Goal: Find specific page/section: Find specific page/section

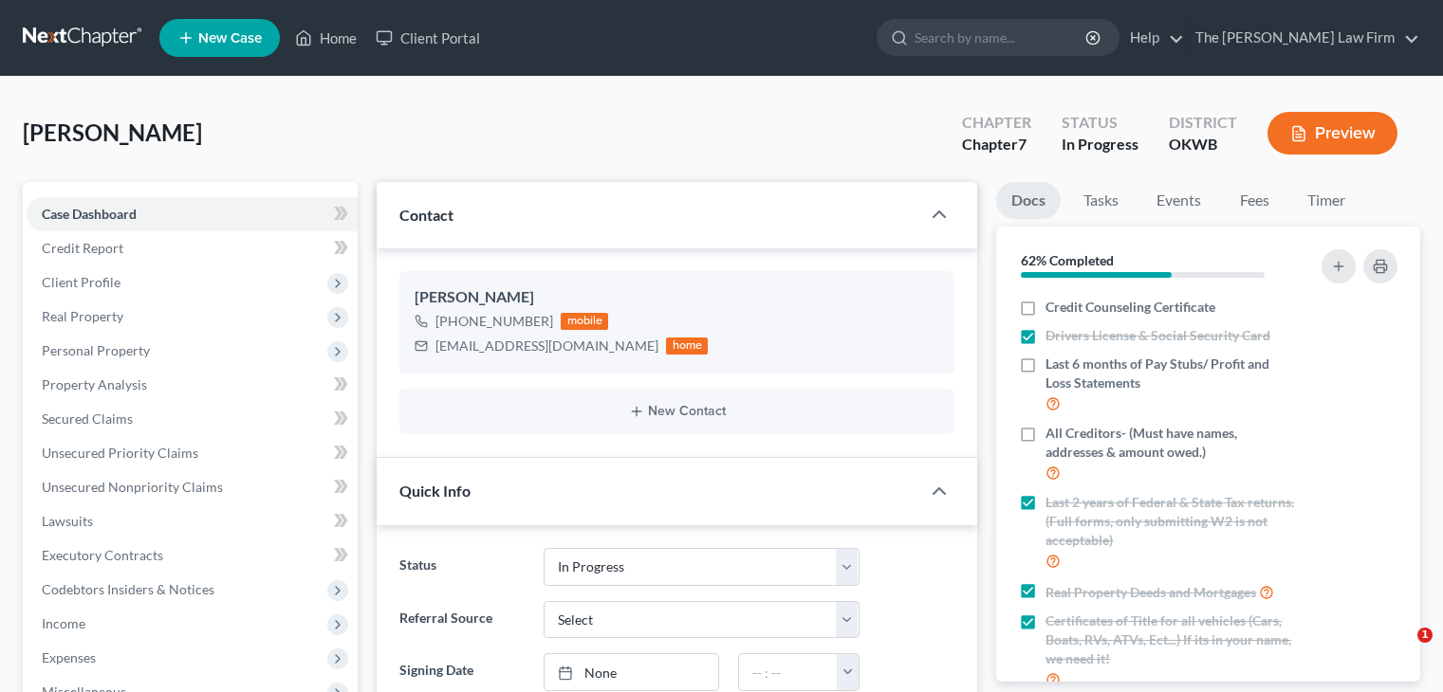
select select "4"
click at [1041, 37] on input "search" at bounding box center [1001, 37] width 174 height 35
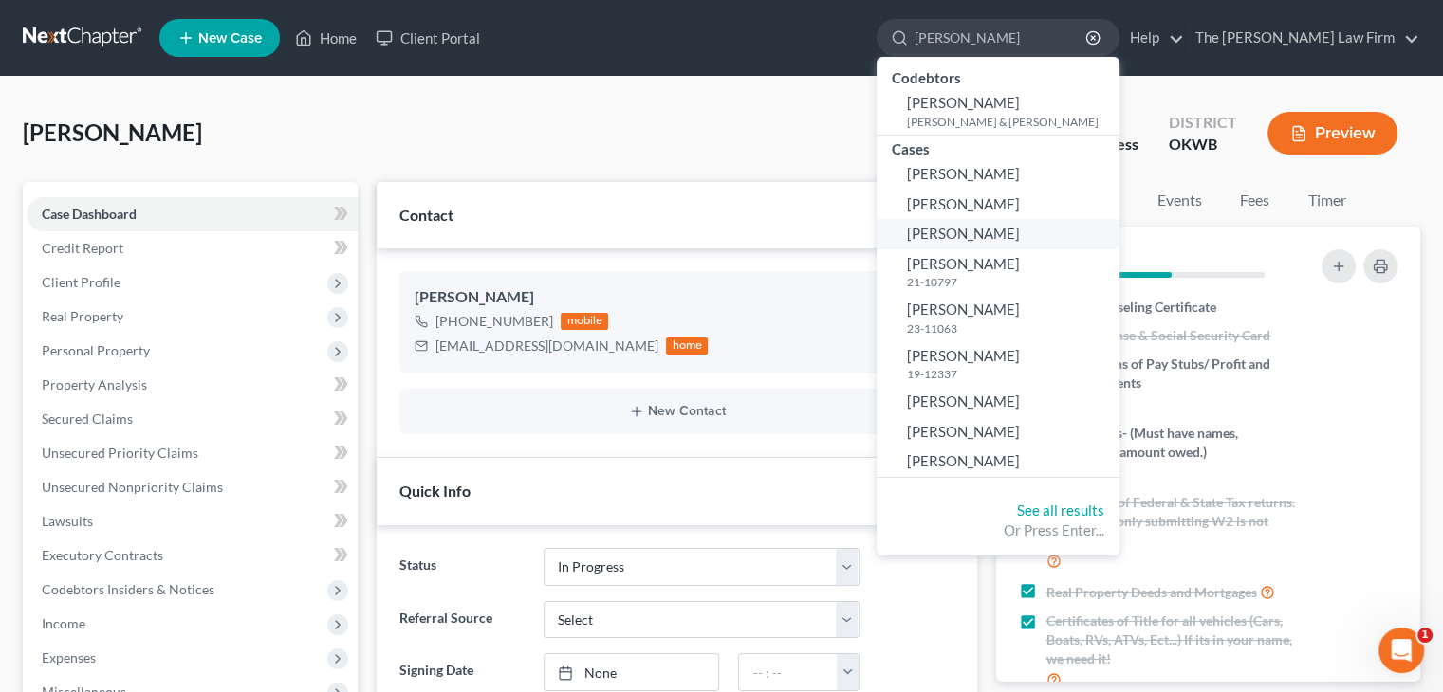
type input "[PERSON_NAME]"
click at [1002, 225] on span "[PERSON_NAME]" at bounding box center [963, 233] width 113 height 17
select select "6"
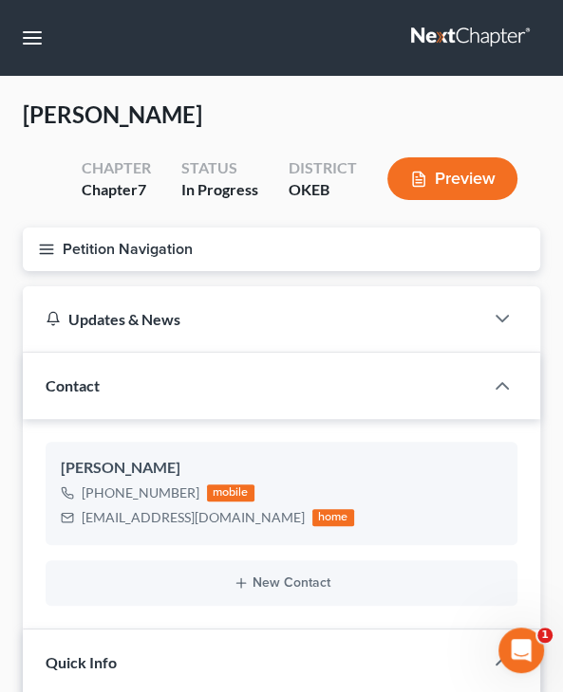
click at [20, 52] on nav "Home New Case Client Portal The [PERSON_NAME] Law Firm [EMAIL_ADDRESS][DOMAIN_N…" at bounding box center [281, 38] width 563 height 76
click at [27, 46] on button "button" at bounding box center [32, 38] width 34 height 34
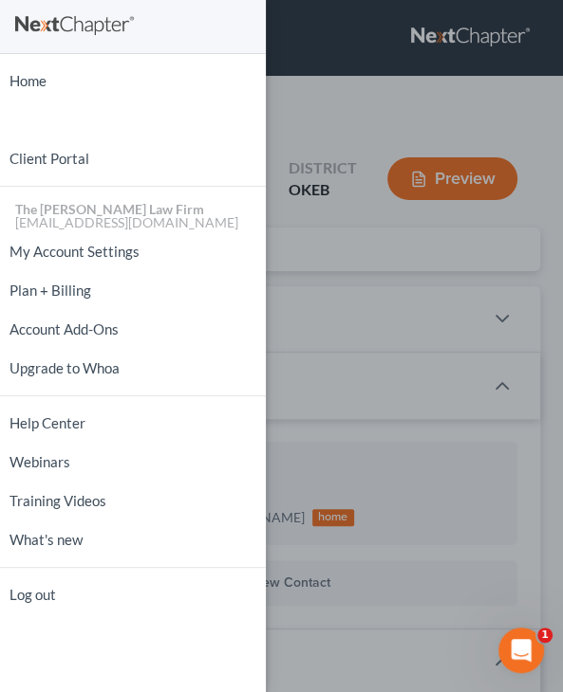
click at [79, 101] on ul "Home New Case Client Portal The [PERSON_NAME] Law Firm [EMAIL_ADDRESS][DOMAIN_N…" at bounding box center [133, 338] width 266 height 553
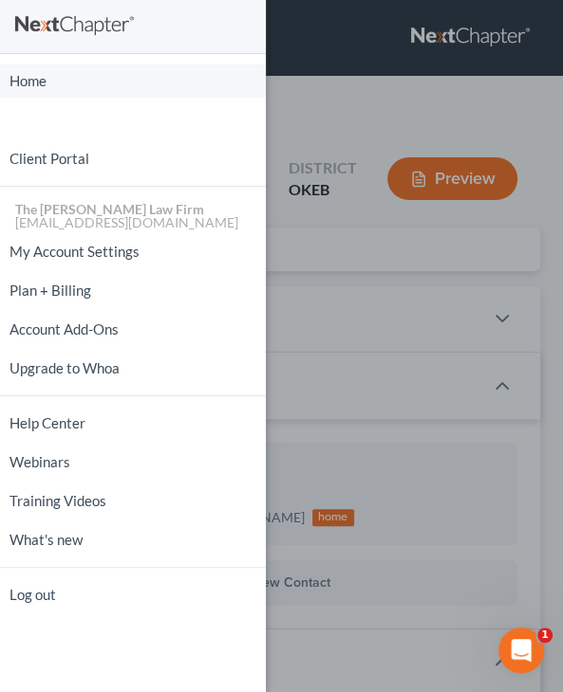
click at [50, 73] on link "Home" at bounding box center [133, 81] width 266 height 33
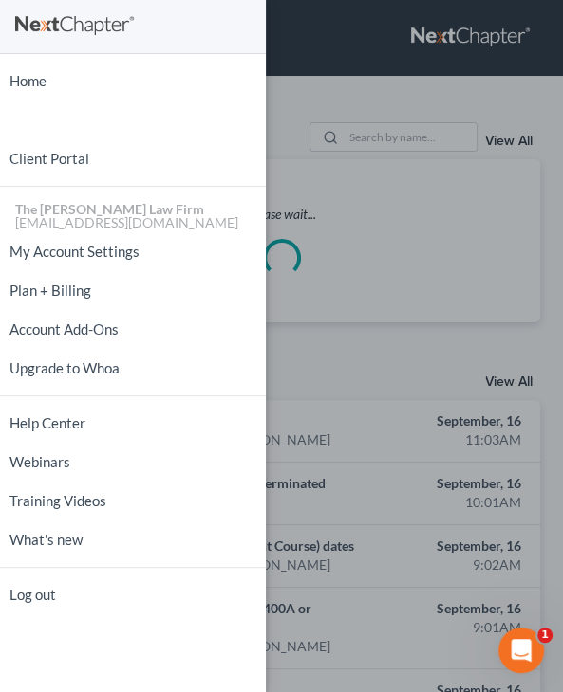
click at [363, 124] on div "Home New Case Client Portal The [PERSON_NAME] Law Firm [EMAIL_ADDRESS][DOMAIN_N…" at bounding box center [281, 346] width 563 height 692
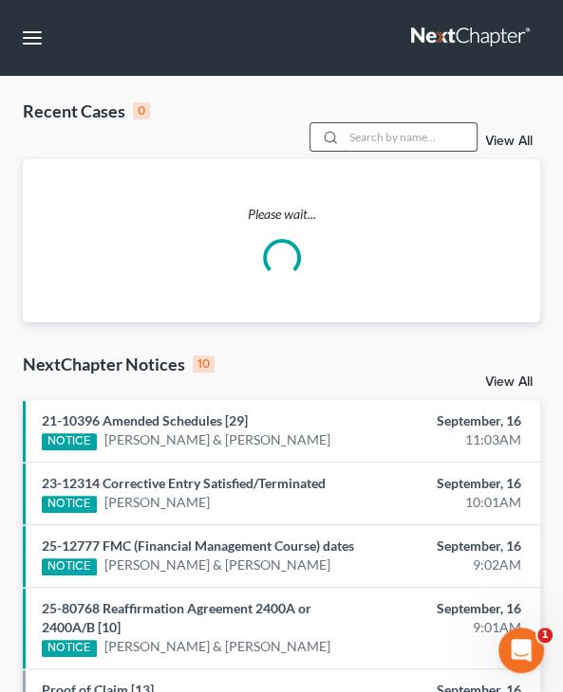
click at [361, 129] on input "search" at bounding box center [409, 137] width 133 height 28
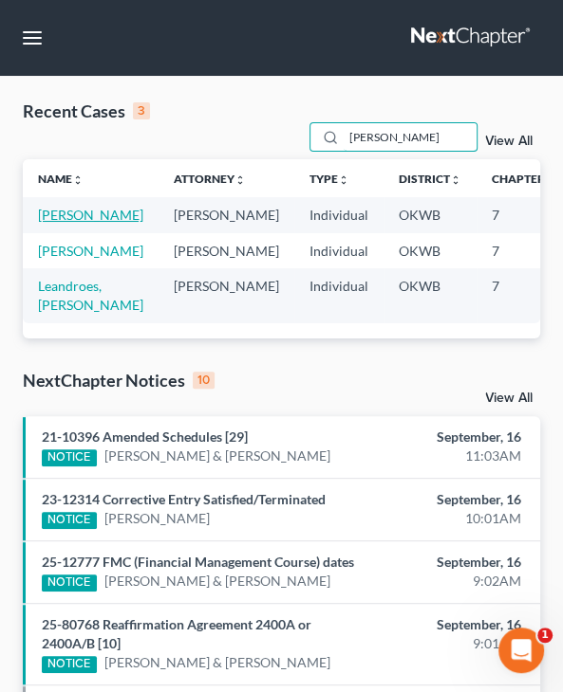
type input "[PERSON_NAME]"
click at [63, 217] on link "[PERSON_NAME]" at bounding box center [90, 215] width 105 height 16
select select "1"
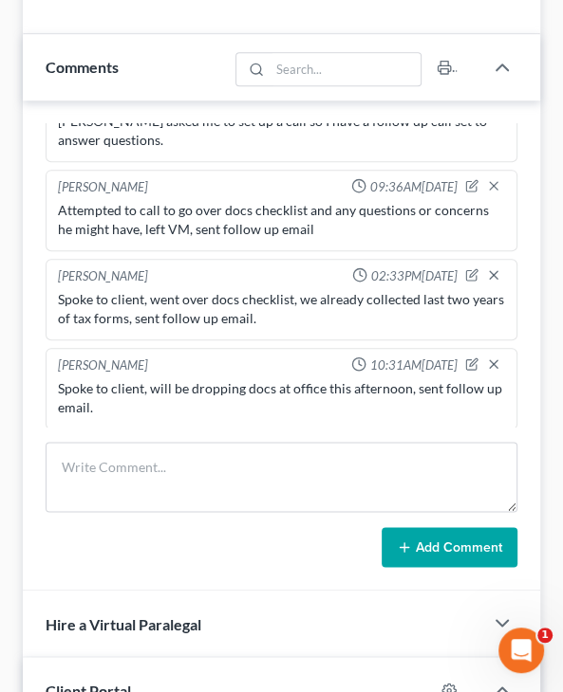
scroll to position [360, 0]
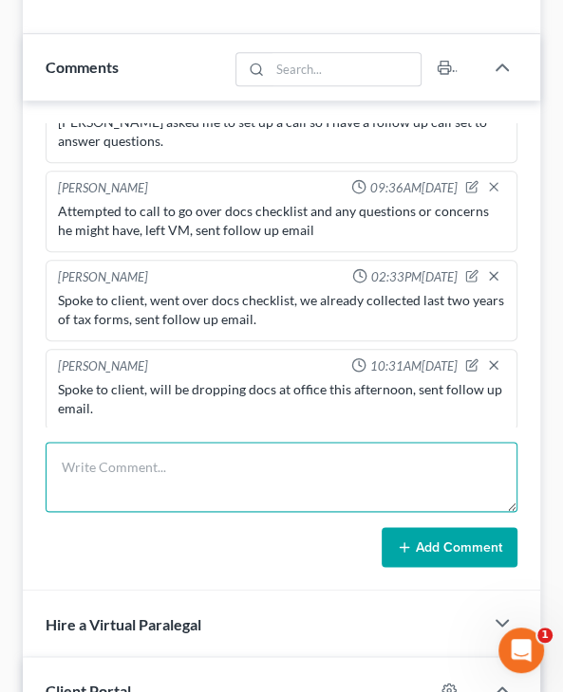
click at [118, 457] on textarea at bounding box center [281, 477] width 471 height 70
click at [172, 471] on textarea at bounding box center [281, 477] width 471 height 70
type textarea "Spoke to Clt, still gathering docs, sent follow up email."
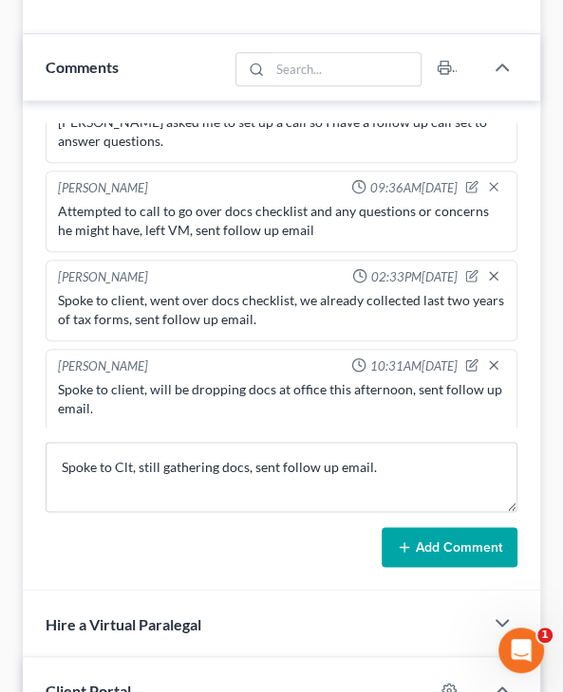
click at [446, 534] on button "Add Comment" at bounding box center [449, 547] width 136 height 40
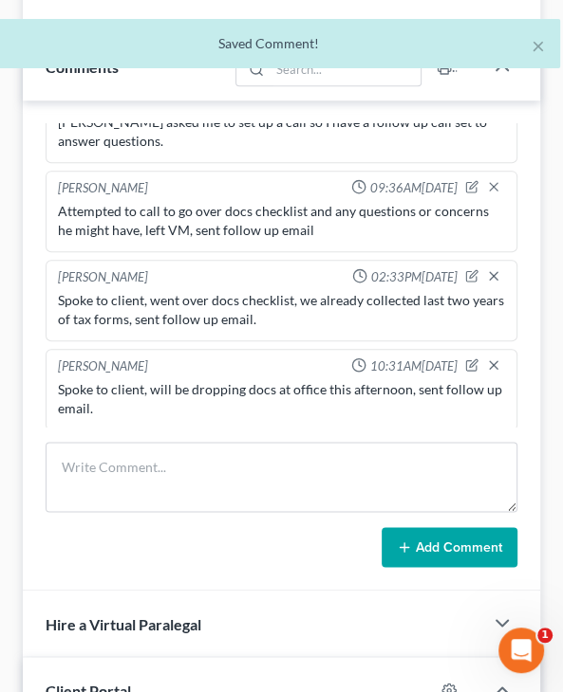
scroll to position [432, 0]
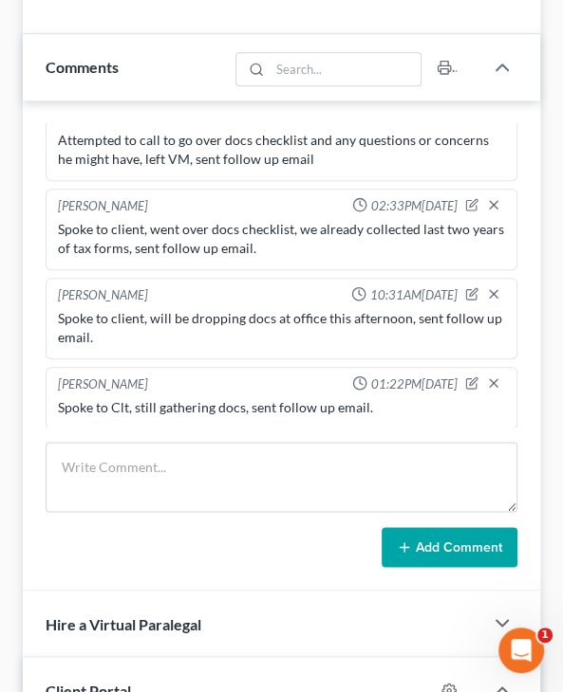
click at [15, 193] on div "Updates & News × Contact [PERSON_NAME] [PHONE_NUMBER] mobile [EMAIL_ADDRESS][DO…" at bounding box center [281, 180] width 536 height 1495
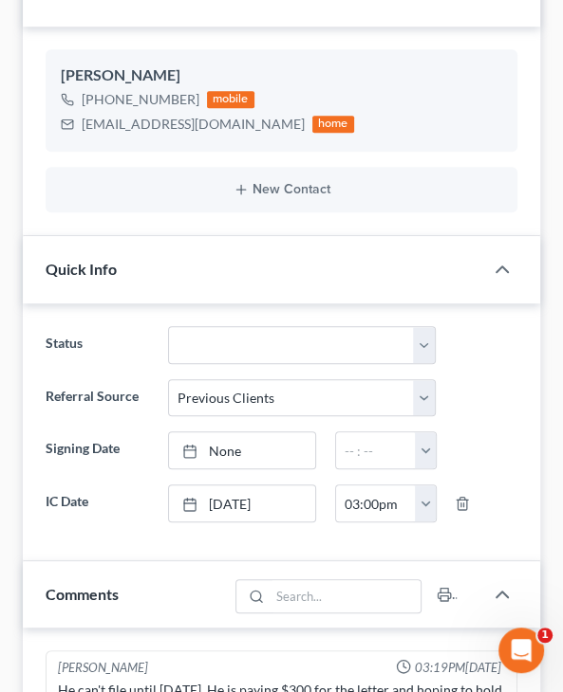
scroll to position [0, 0]
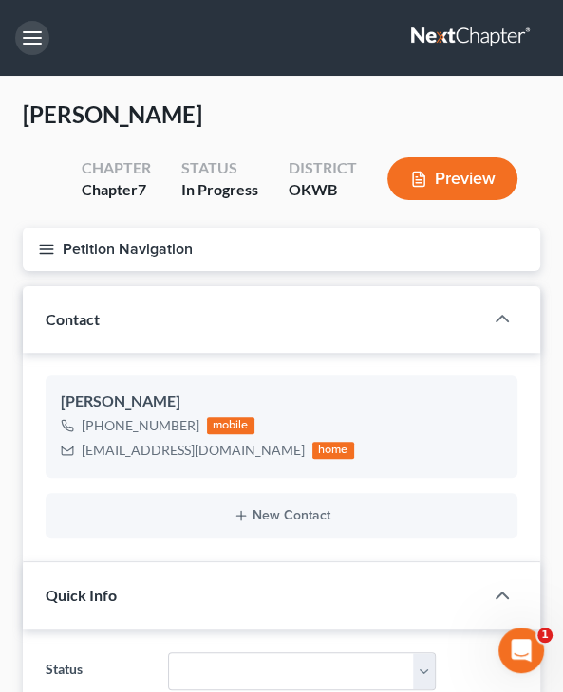
click at [46, 37] on button "button" at bounding box center [32, 38] width 34 height 34
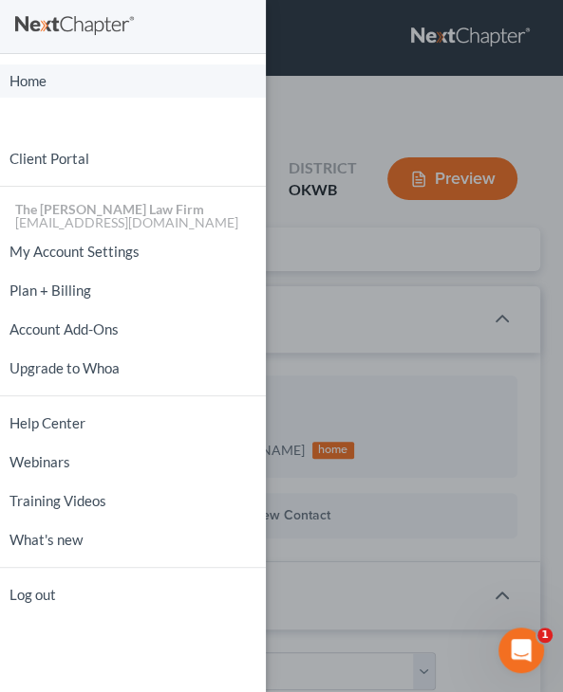
click at [42, 97] on link "Home" at bounding box center [133, 81] width 266 height 33
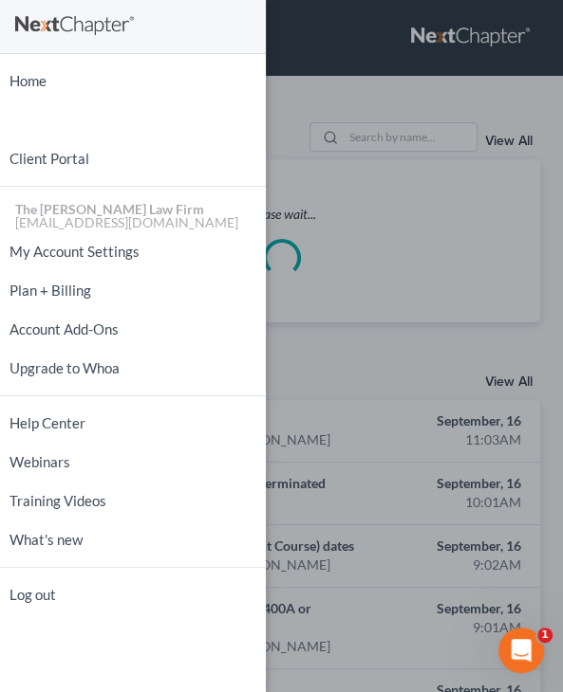
click at [323, 122] on div "Home New Case Client Portal The [PERSON_NAME] Law Firm [EMAIL_ADDRESS][DOMAIN_N…" at bounding box center [281, 346] width 563 height 692
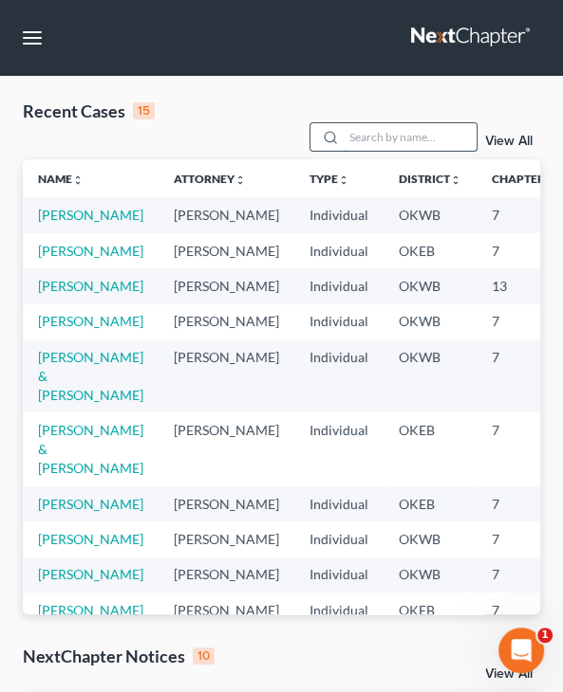
click at [369, 138] on input "search" at bounding box center [409, 137] width 133 height 28
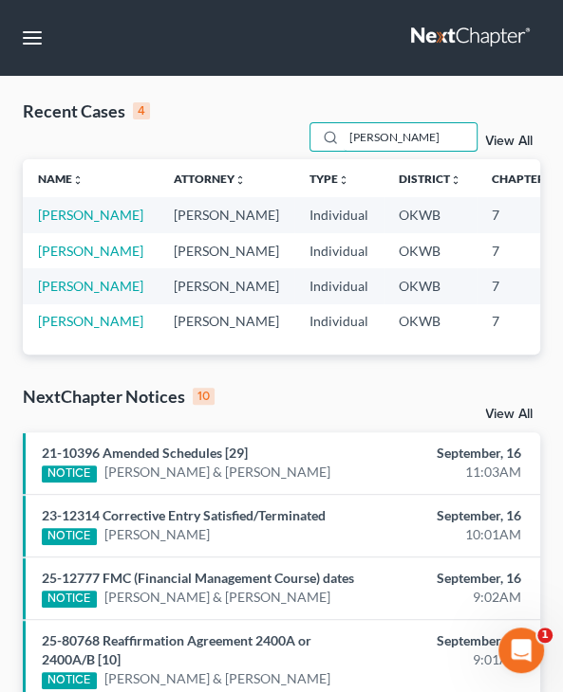
type input "[PERSON_NAME]"
click at [68, 226] on td "[PERSON_NAME]" at bounding box center [91, 214] width 136 height 35
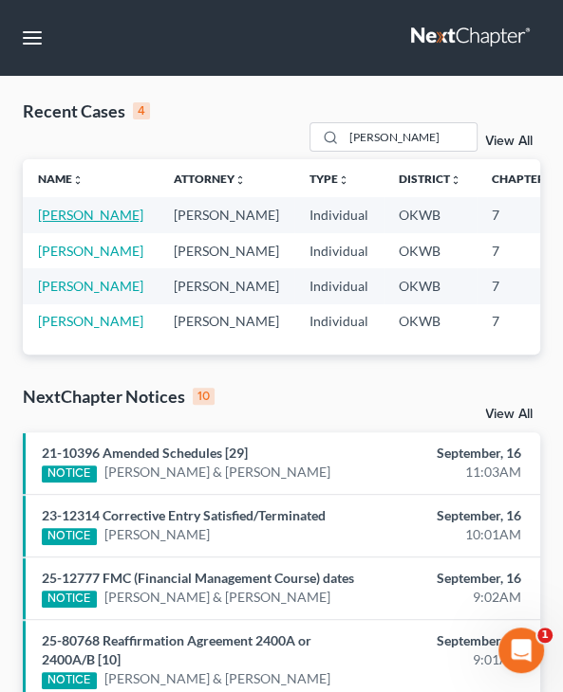
click at [50, 223] on link "[PERSON_NAME]" at bounding box center [90, 215] width 105 height 16
select select "4"
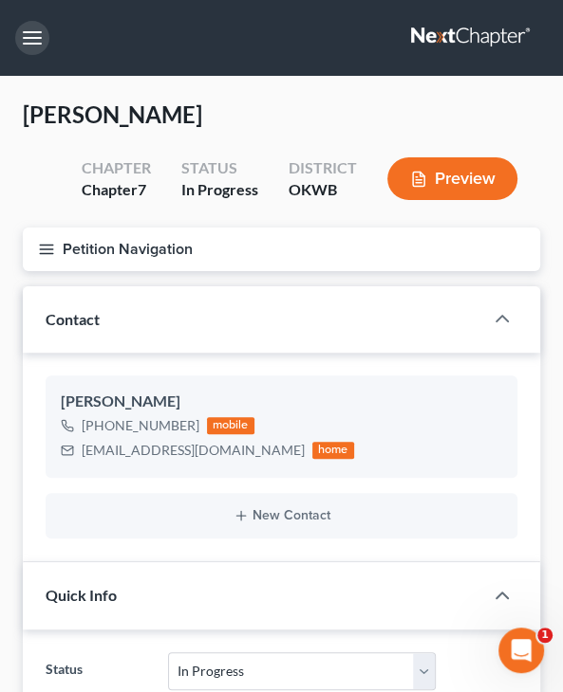
click at [27, 48] on button "button" at bounding box center [32, 38] width 34 height 34
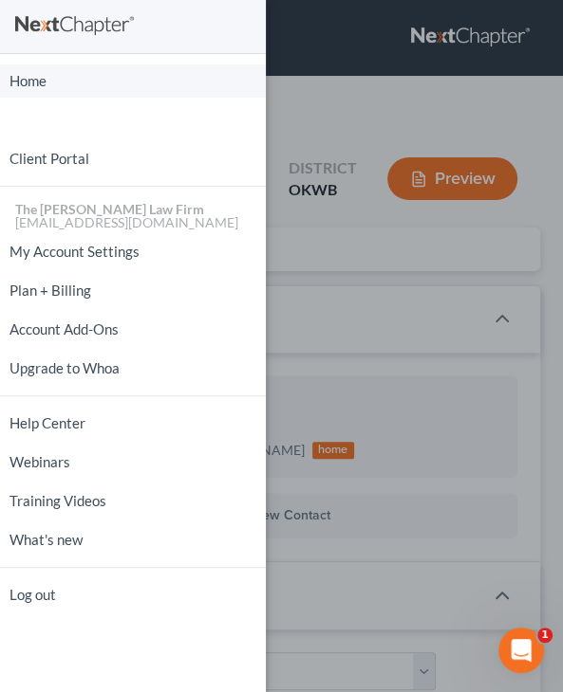
click at [31, 81] on link "Home" at bounding box center [133, 81] width 266 height 33
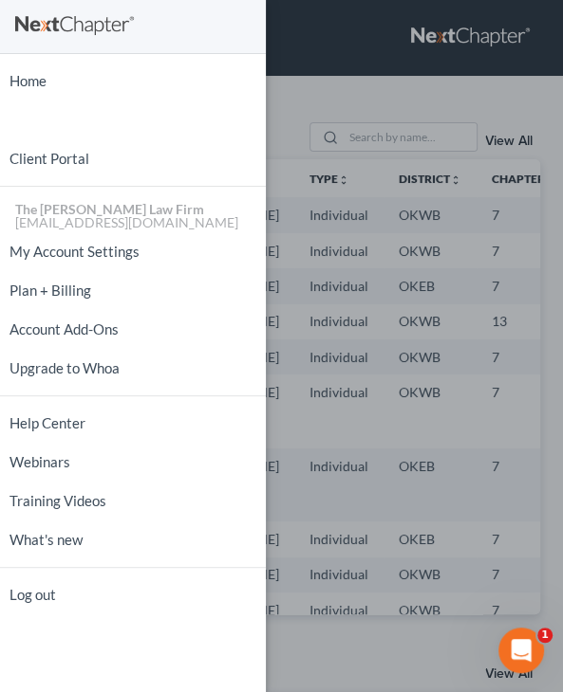
click at [380, 141] on div "Home New Case Client Portal The [PERSON_NAME] Law Firm [EMAIL_ADDRESS][DOMAIN_N…" at bounding box center [281, 346] width 563 height 692
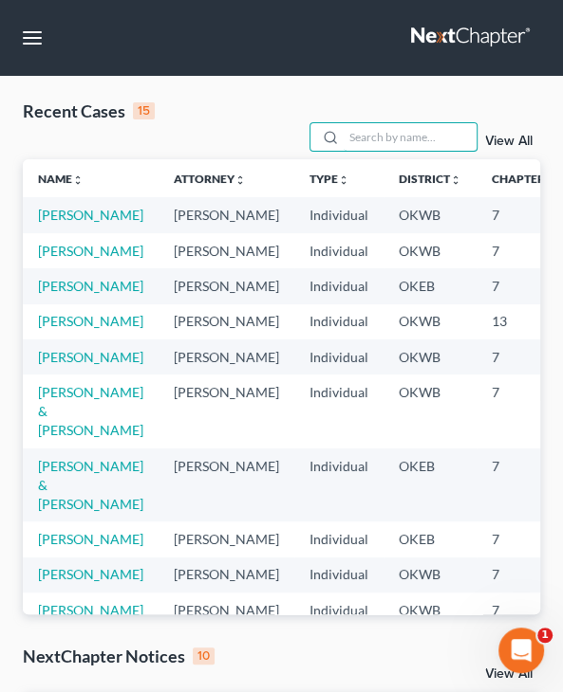
click at [380, 141] on input "search" at bounding box center [409, 137] width 133 height 28
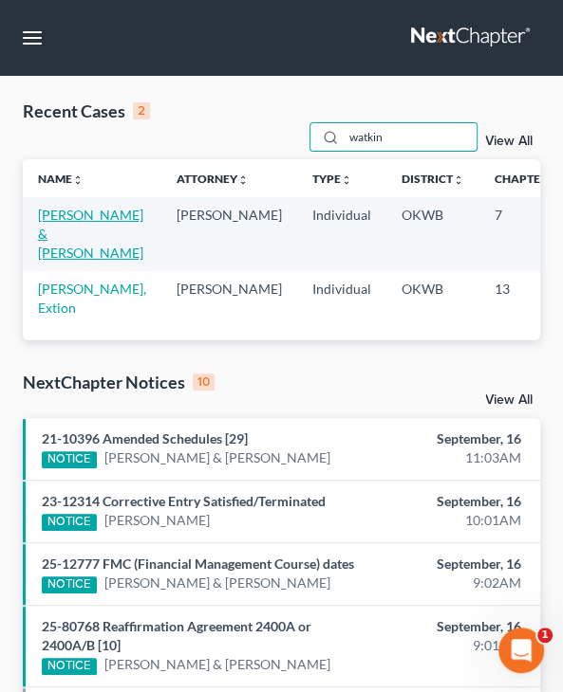
type input "watkin"
click at [72, 231] on link "[PERSON_NAME] & [PERSON_NAME]" at bounding box center [90, 234] width 105 height 54
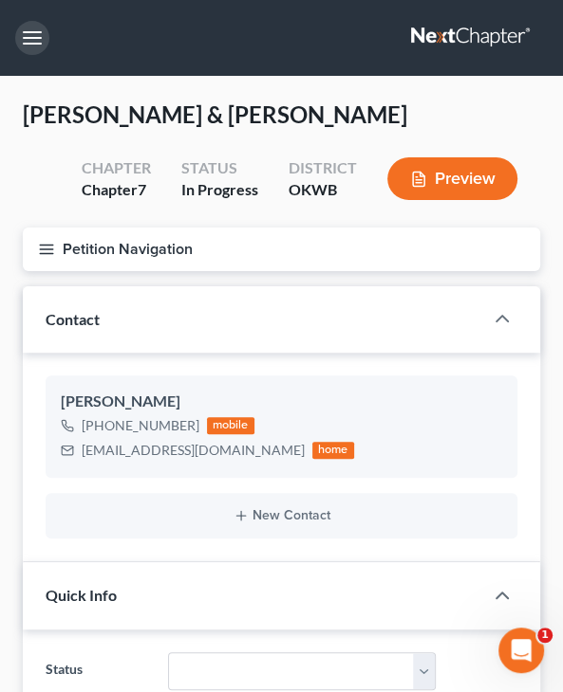
click at [34, 31] on button "button" at bounding box center [32, 38] width 34 height 34
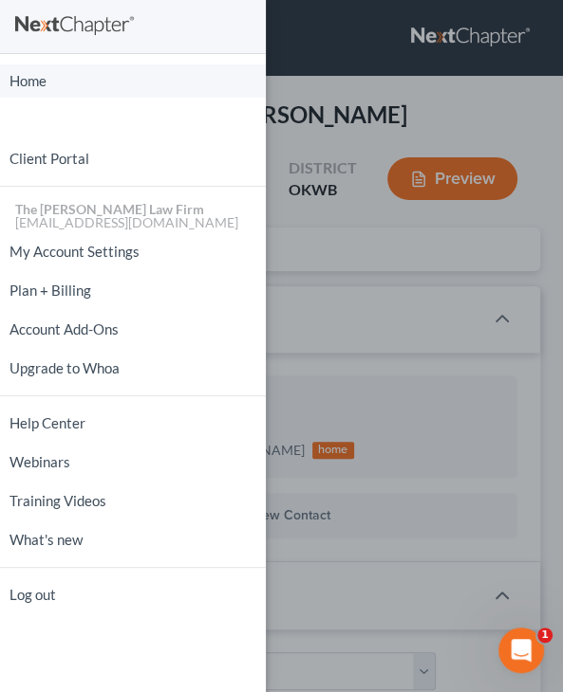
click at [56, 87] on link "Home" at bounding box center [133, 81] width 266 height 33
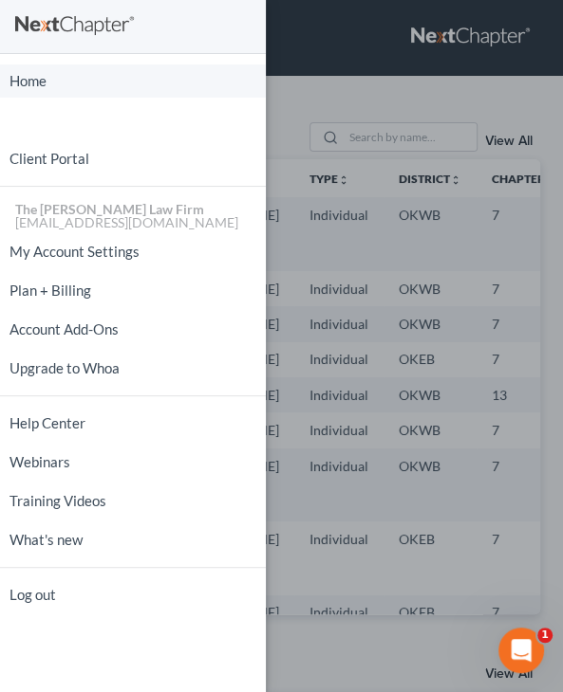
click at [56, 84] on link "Home" at bounding box center [133, 81] width 266 height 33
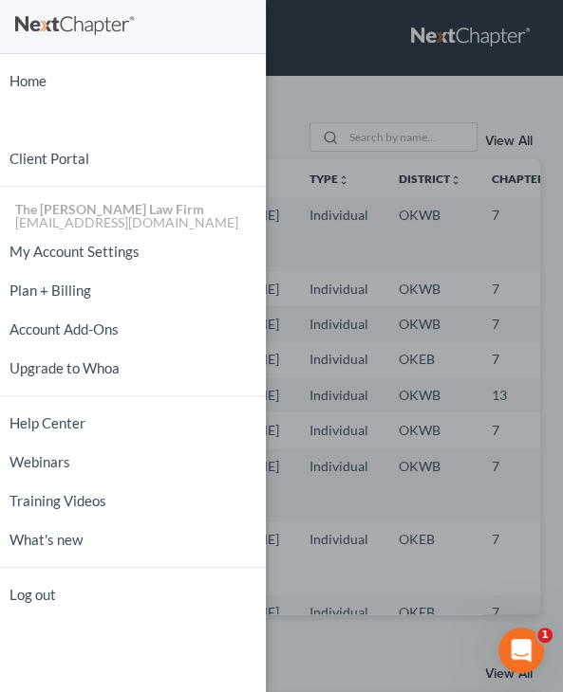
click at [338, 129] on div "Home New Case Client Portal The [PERSON_NAME] Law Firm [EMAIL_ADDRESS][DOMAIN_N…" at bounding box center [281, 346] width 563 height 692
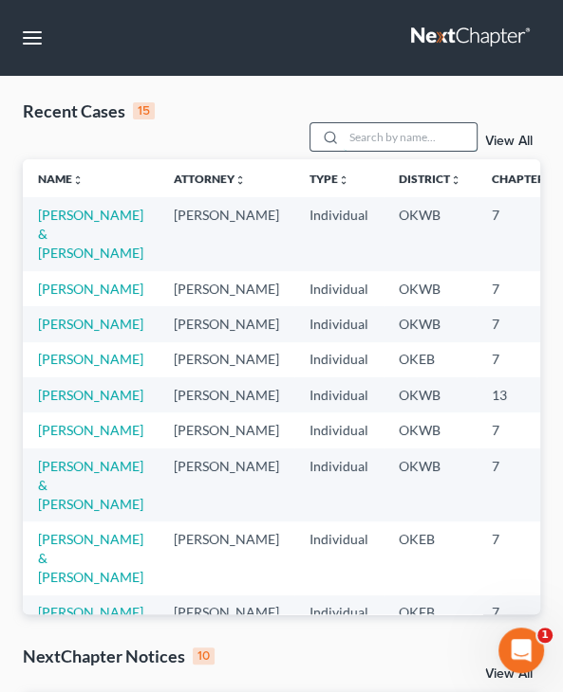
click at [343, 130] on input "search" at bounding box center [409, 137] width 133 height 28
type input "stone"
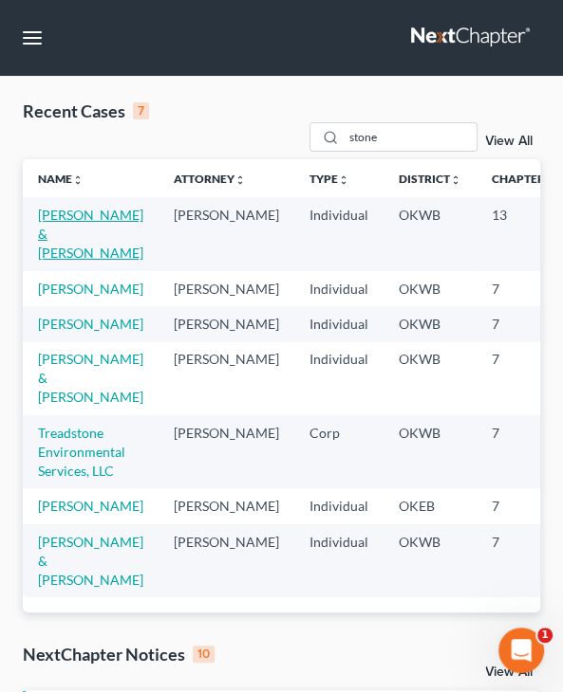
click at [63, 229] on link "[PERSON_NAME] & [PERSON_NAME]" at bounding box center [90, 234] width 105 height 54
